Goal: Task Accomplishment & Management: Manage account settings

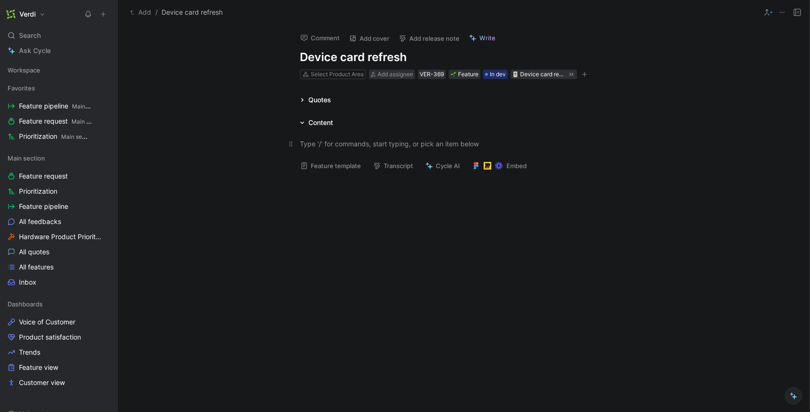
click at [331, 145] on div at bounding box center [464, 144] width 328 height 10
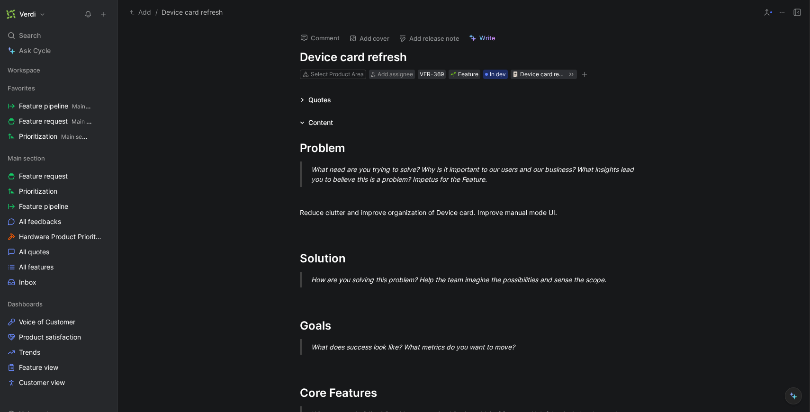
click at [302, 101] on icon at bounding box center [302, 100] width 5 height 5
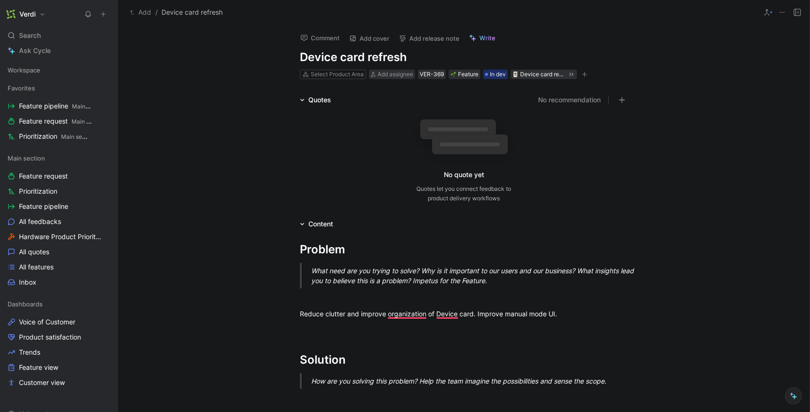
click at [304, 96] on div "Quotes" at bounding box center [315, 99] width 39 height 11
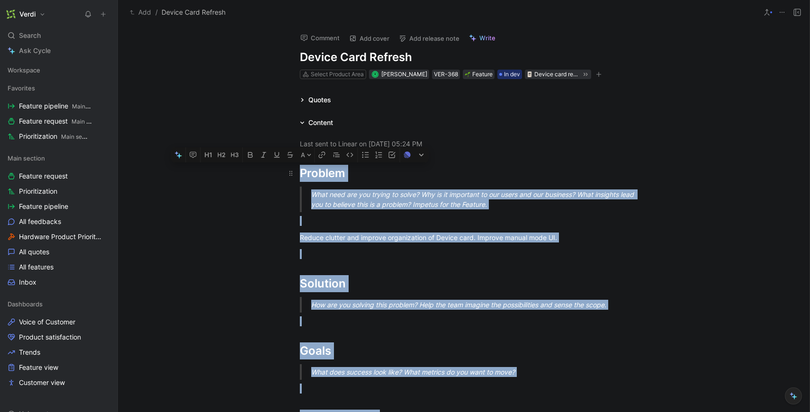
drag, startPoint x: 412, startPoint y: 235, endPoint x: 288, endPoint y: 157, distance: 146.5
copy div "Problem What need are you trying to solve? Why is it important to our users and…"
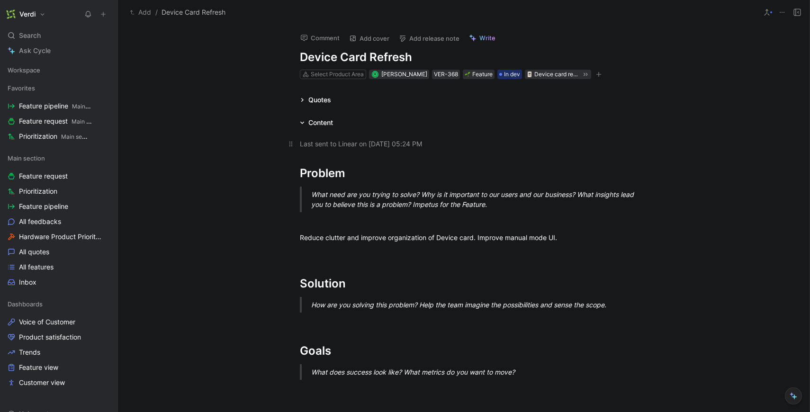
click at [610, 136] on p "Last sent to Linear on August 10, 2025 - 05:24 PM" at bounding box center [464, 144] width 364 height 16
click at [788, 13] on button at bounding box center [782, 12] width 13 height 13
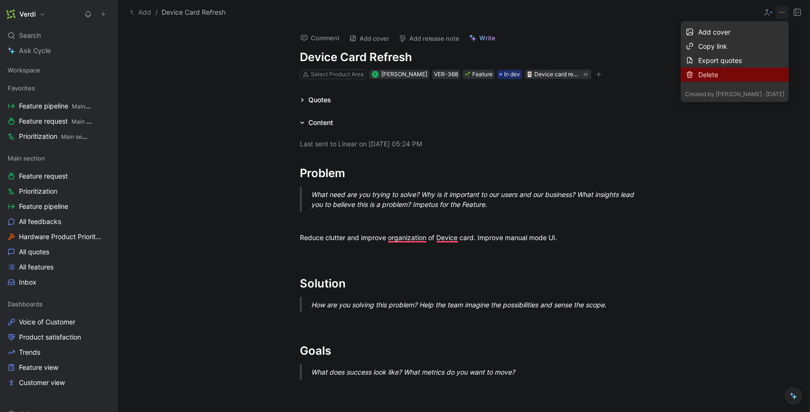
click at [750, 79] on div "Delete" at bounding box center [742, 74] width 86 height 11
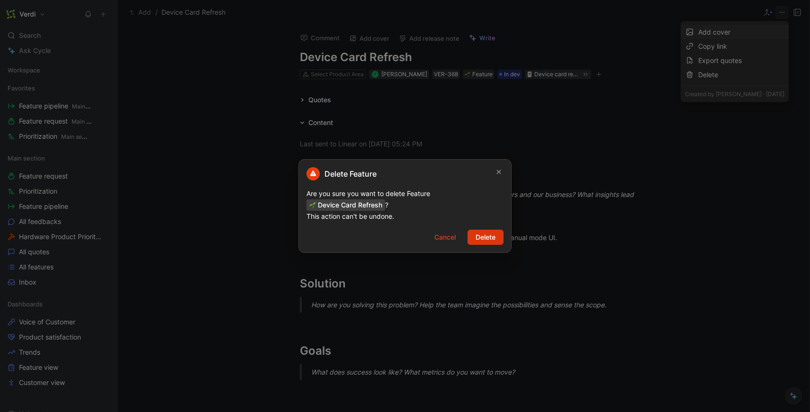
click at [488, 236] on span "Delete" at bounding box center [486, 237] width 20 height 11
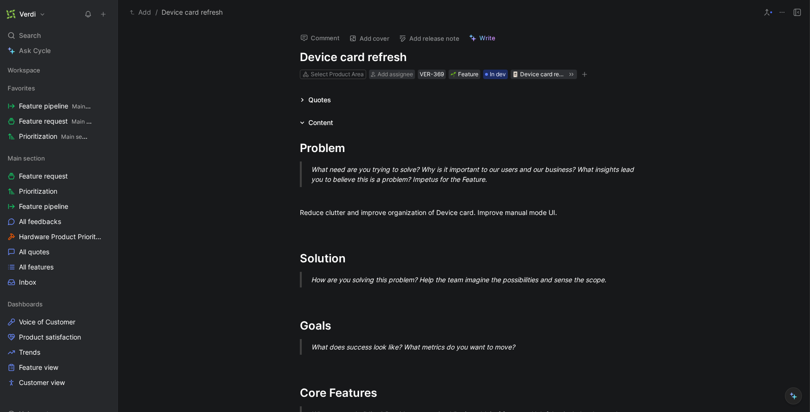
click at [28, 14] on h1 "Verdi" at bounding box center [27, 14] width 16 height 9
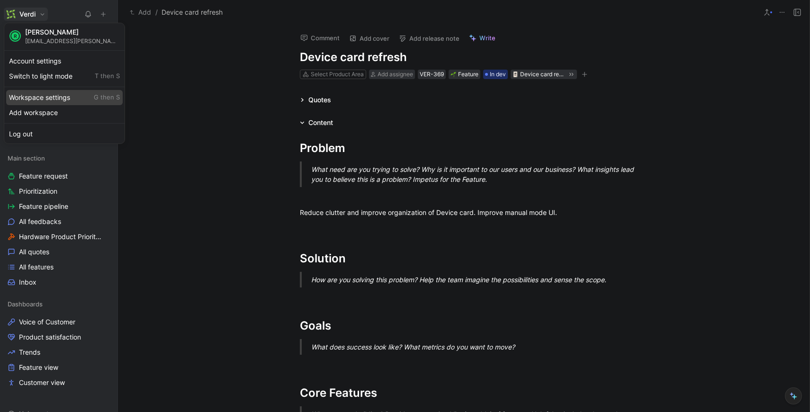
click at [57, 97] on div "Workspace settings G then S" at bounding box center [64, 97] width 117 height 15
